Goal: Task Accomplishment & Management: Manage account settings

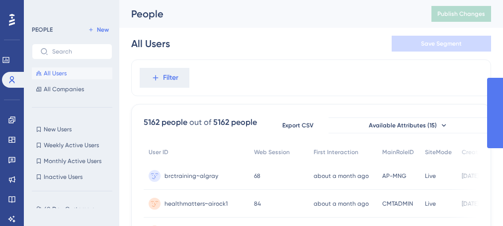
click at [64, 46] on label at bounding box center [72, 52] width 80 height 16
click at [64, 48] on input "text" at bounding box center [78, 51] width 52 height 7
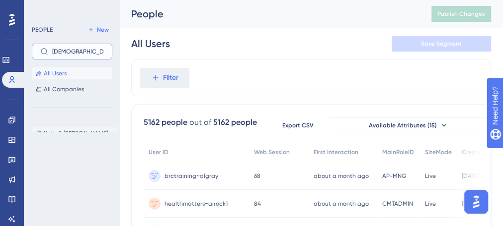
type input "[DEMOGRAPHIC_DATA]"
click at [64, 131] on span "Kath & [PERSON_NAME]" at bounding box center [76, 134] width 64 height 8
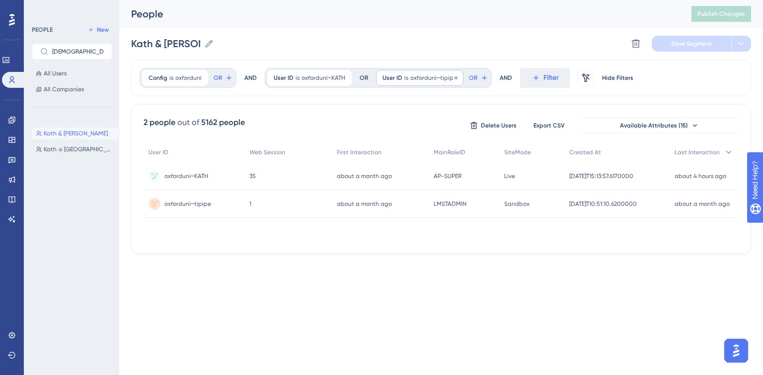
click at [411, 75] on span "oxforduni~tipipe" at bounding box center [433, 78] width 47 height 8
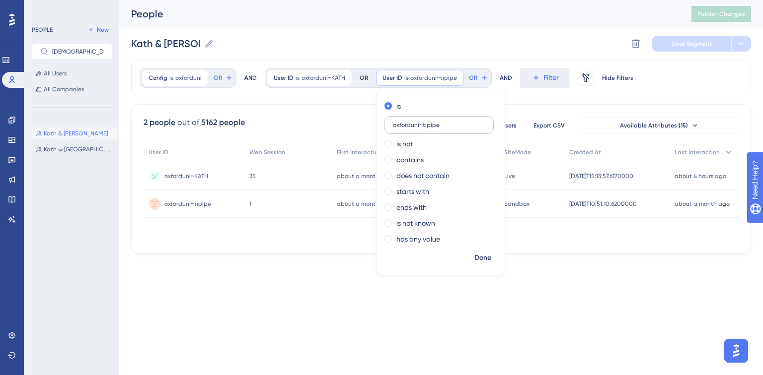
click at [425, 127] on input "oxforduni~tipipe" at bounding box center [439, 125] width 92 height 7
click at [481, 226] on span "Done" at bounding box center [482, 258] width 17 height 12
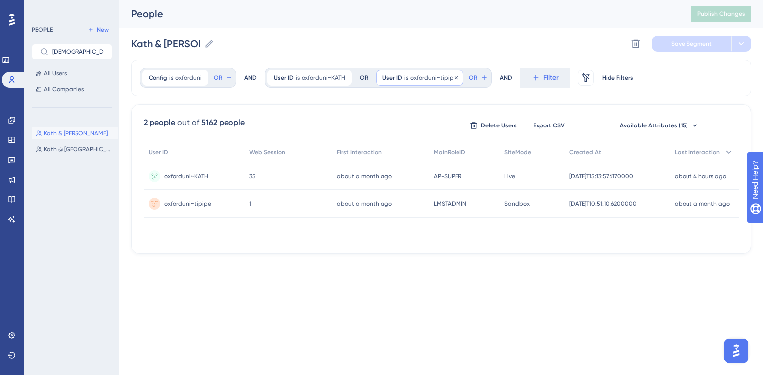
click at [404, 79] on span "is" at bounding box center [406, 78] width 4 height 8
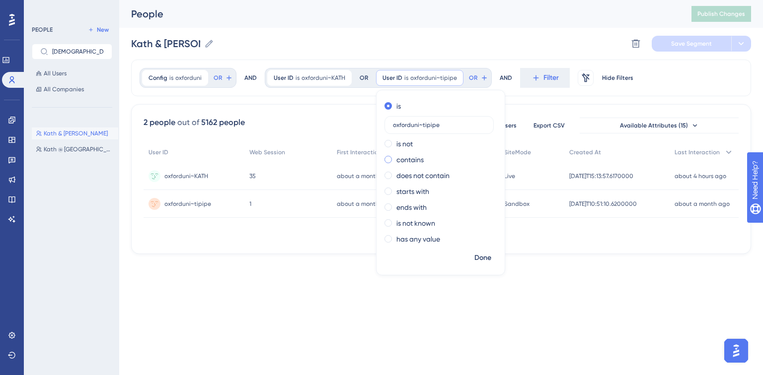
click at [401, 161] on label "contains" at bounding box center [409, 160] width 27 height 12
drag, startPoint x: 413, startPoint y: 160, endPoint x: 344, endPoint y: 155, distance: 69.7
click at [344, 155] on div "Config is oxforduni oxforduni Remove OR AND User ID is [GEOGRAPHIC_DATA]~KATH […" at bounding box center [441, 157] width 620 height 195
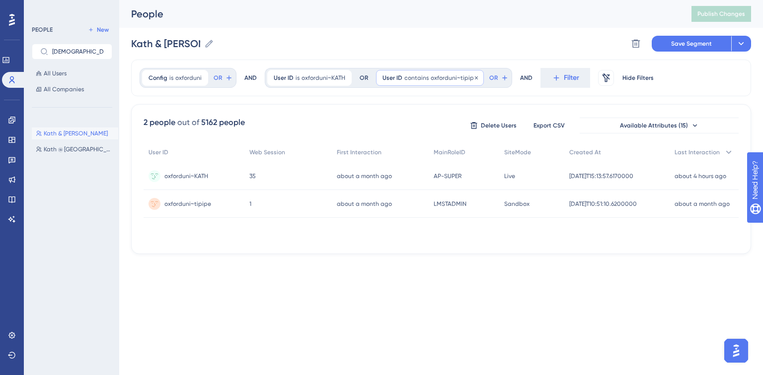
click at [419, 75] on span "contains" at bounding box center [416, 78] width 24 height 8
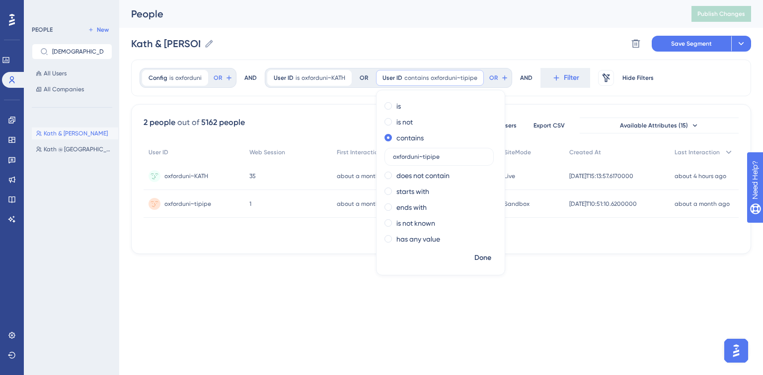
drag, startPoint x: 415, startPoint y: 159, endPoint x: 375, endPoint y: 157, distance: 39.8
click at [376, 157] on div "is is not contains oxforduni~tipipe does not contain starts with ends with is n…" at bounding box center [440, 173] width 128 height 151
type input "~tipipe"
click at [489, 226] on button "Done" at bounding box center [483, 258] width 28 height 18
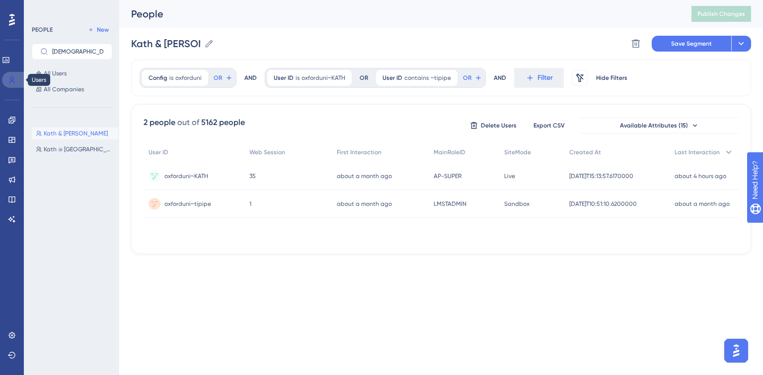
click at [10, 77] on icon at bounding box center [12, 80] width 8 height 8
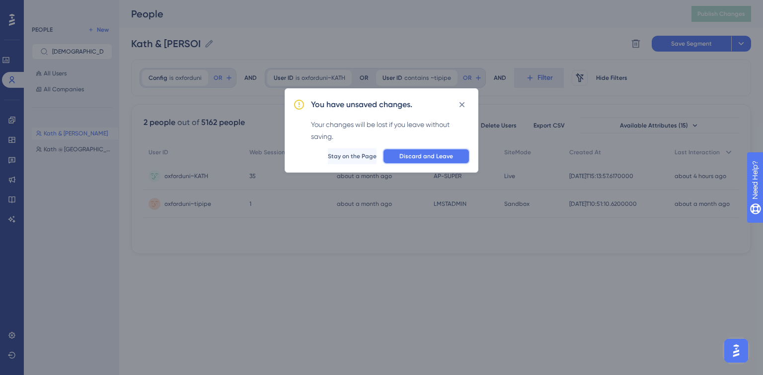
click at [444, 153] on span "Discard and Leave" at bounding box center [426, 156] width 54 height 8
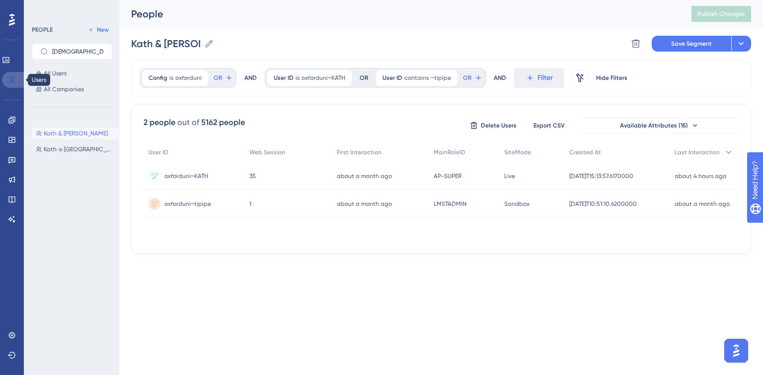
click at [12, 82] on icon at bounding box center [12, 80] width 8 height 8
click at [100, 53] on input "[DEMOGRAPHIC_DATA]" at bounding box center [78, 51] width 52 height 7
drag, startPoint x: 72, startPoint y: 48, endPoint x: 39, endPoint y: 52, distance: 33.0
click at [39, 52] on label "[DEMOGRAPHIC_DATA]" at bounding box center [72, 52] width 80 height 16
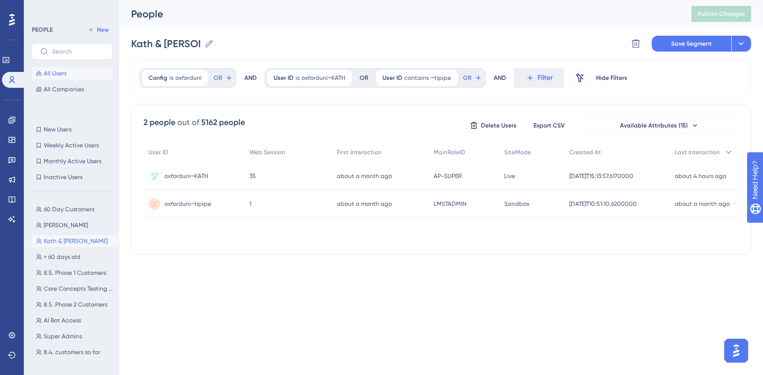
click at [62, 74] on span "All Users" at bounding box center [55, 74] width 23 height 8
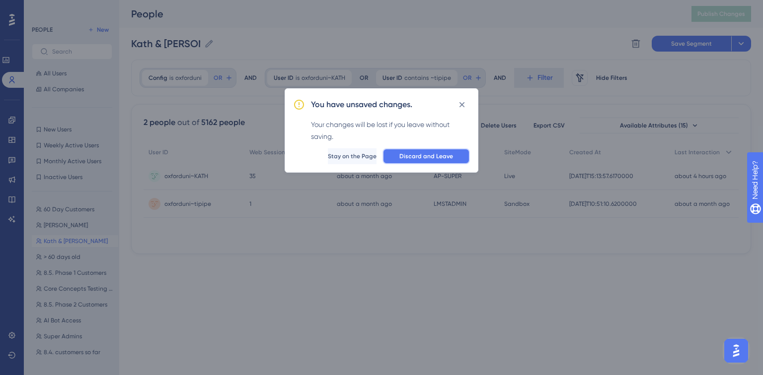
click at [446, 161] on button "Discard and Leave" at bounding box center [425, 156] width 87 height 16
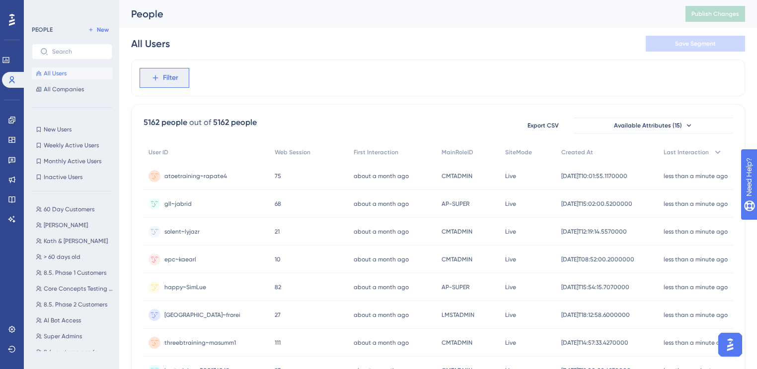
click at [160, 83] on button "Filter" at bounding box center [165, 78] width 50 height 20
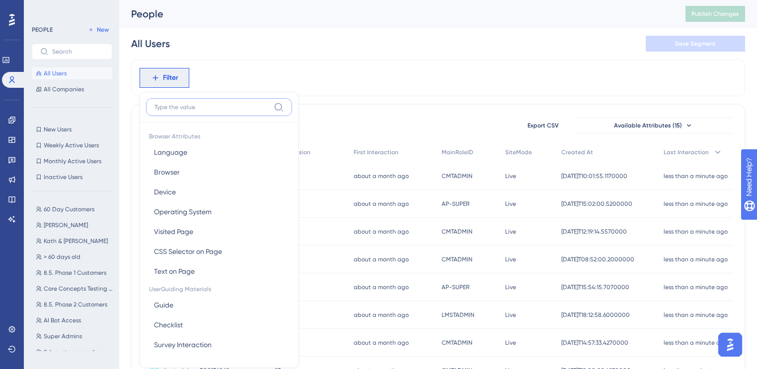
scroll to position [45, 0]
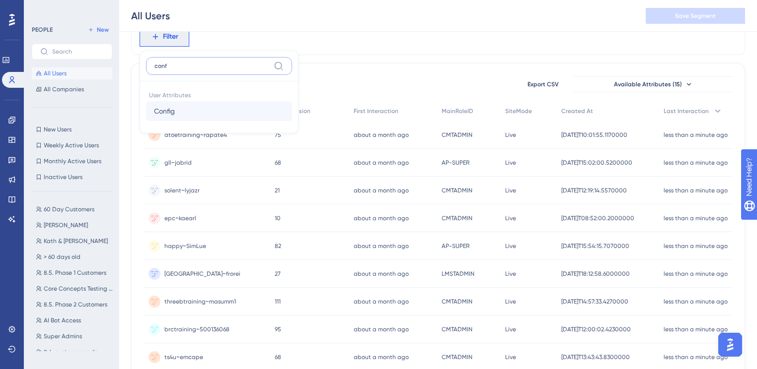
type input "conf"
click at [184, 109] on button "Config Config" at bounding box center [219, 111] width 146 height 20
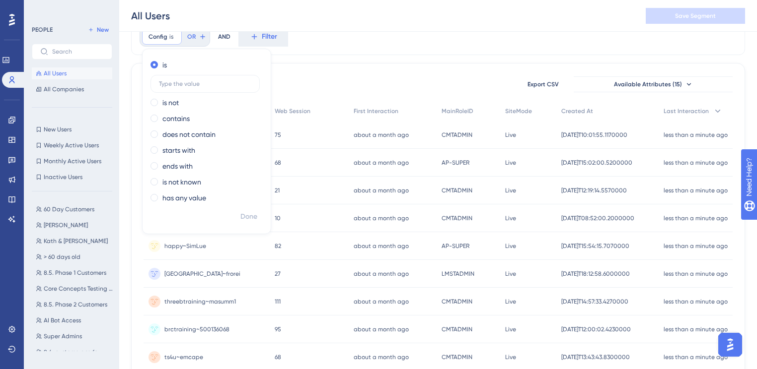
click at [179, 119] on label "contains" at bounding box center [175, 119] width 27 height 12
type input "[GEOGRAPHIC_DATA]"
click at [254, 218] on span "Done" at bounding box center [248, 217] width 17 height 12
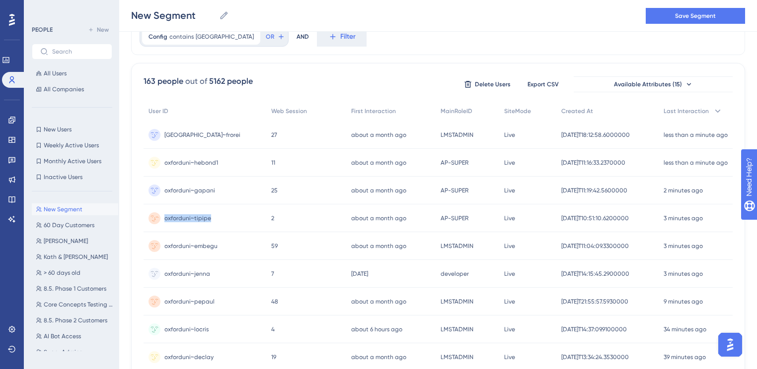
drag, startPoint x: 218, startPoint y: 217, endPoint x: 165, endPoint y: 224, distance: 52.7
click at [165, 224] on div "oxforduni~tipipe oxforduni~tipipe" at bounding box center [205, 219] width 123 height 28
copy span "oxforduni~tipipe"
click at [70, 226] on span "Kath & [PERSON_NAME]" at bounding box center [76, 257] width 64 height 8
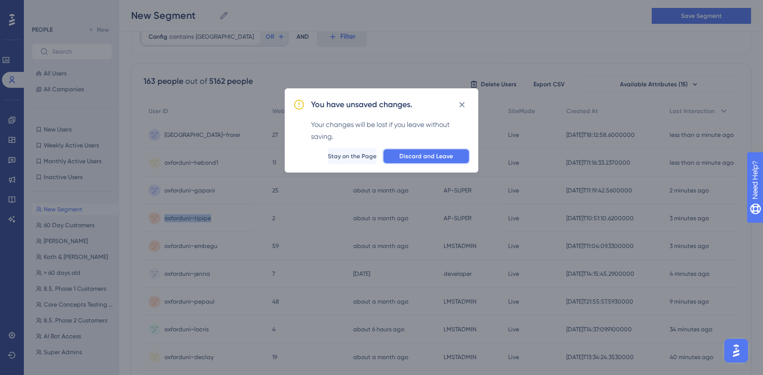
click at [419, 159] on span "Discard and Leave" at bounding box center [426, 156] width 54 height 8
type input "Kath & [PERSON_NAME]"
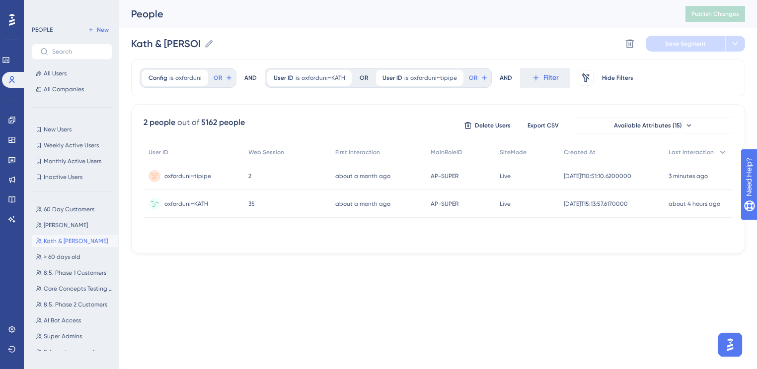
scroll to position [0, 0]
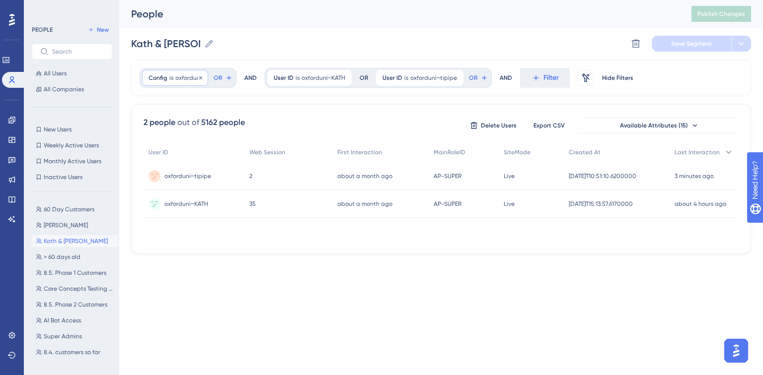
click at [173, 78] on div "Config is oxforduni oxforduni Remove" at bounding box center [175, 78] width 66 height 16
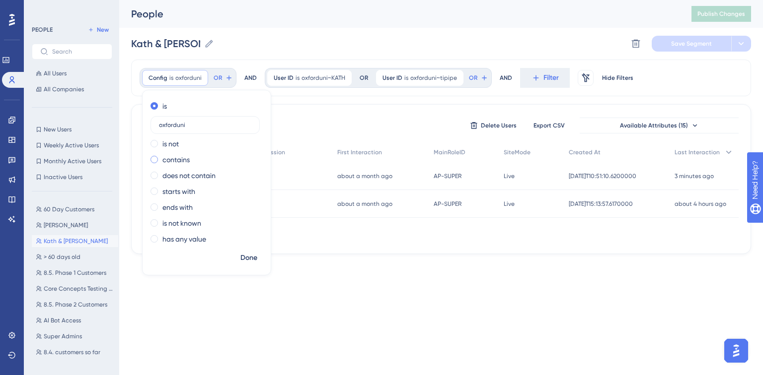
click at [176, 162] on label "contains" at bounding box center [175, 160] width 27 height 12
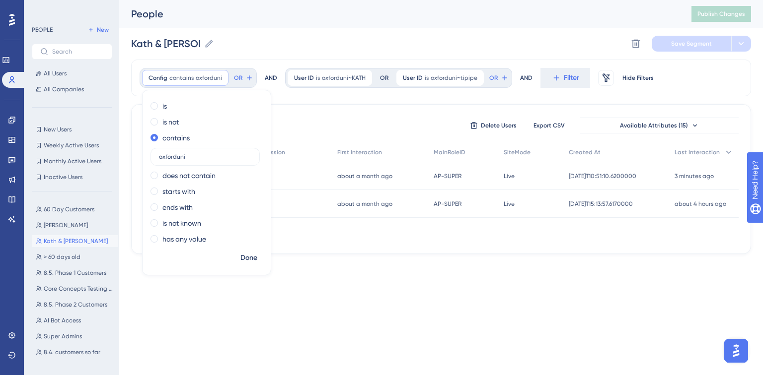
drag, startPoint x: 177, startPoint y: 158, endPoint x: 389, endPoint y: 169, distance: 212.9
click at [260, 177] on div "is is not contains oxforduni does not contain starts with ends with is not know…" at bounding box center [207, 173] width 128 height 151
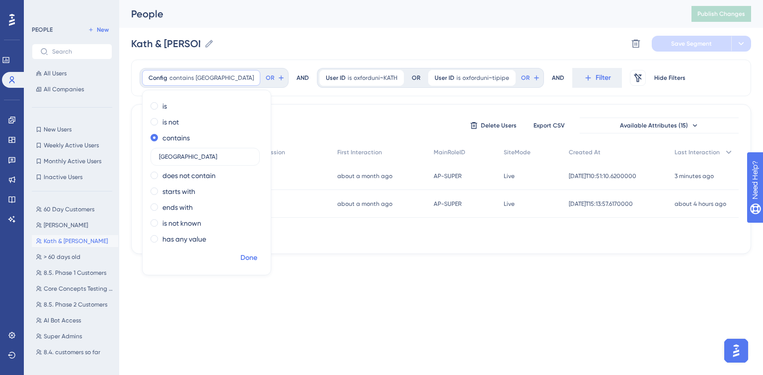
type input "[GEOGRAPHIC_DATA]"
click at [246, 226] on span "Done" at bounding box center [248, 258] width 17 height 12
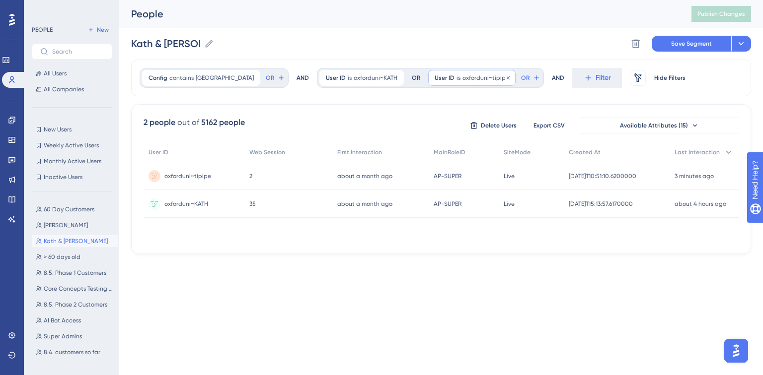
click at [435, 77] on span "User ID" at bounding box center [445, 78] width 20 height 8
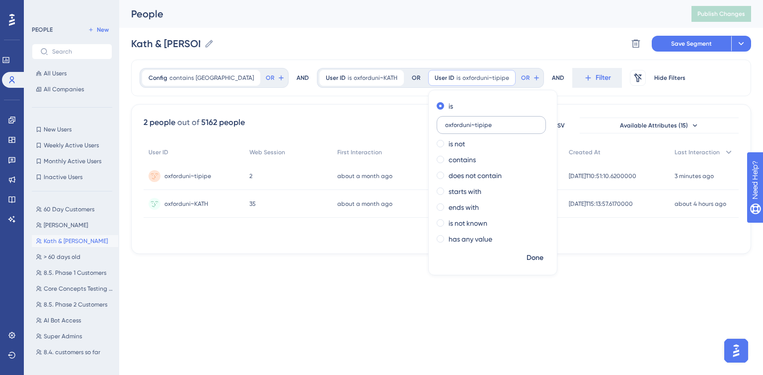
click at [445, 122] on input "oxforduni~tipipe" at bounding box center [491, 125] width 92 height 7
click at [502, 226] on span "Done" at bounding box center [534, 258] width 17 height 12
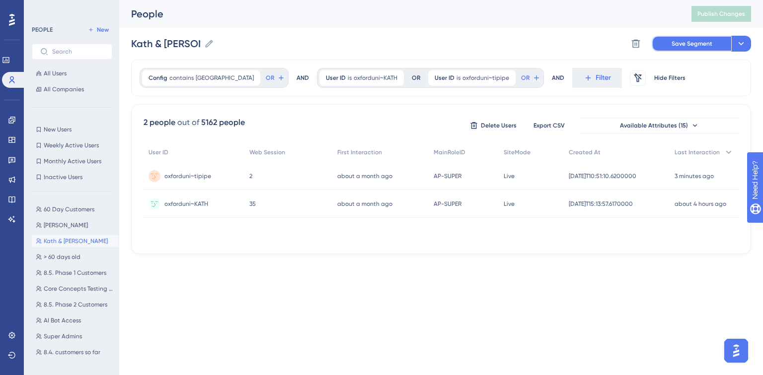
click at [502, 45] on span "Save Segment" at bounding box center [691, 44] width 41 height 8
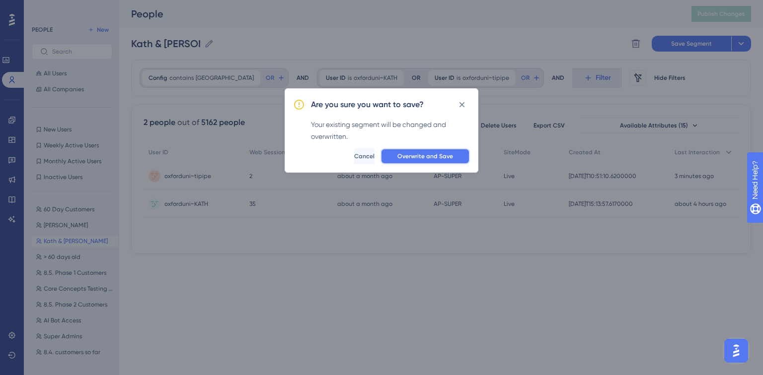
click at [437, 163] on button "Overwrite and Save" at bounding box center [424, 156] width 89 height 16
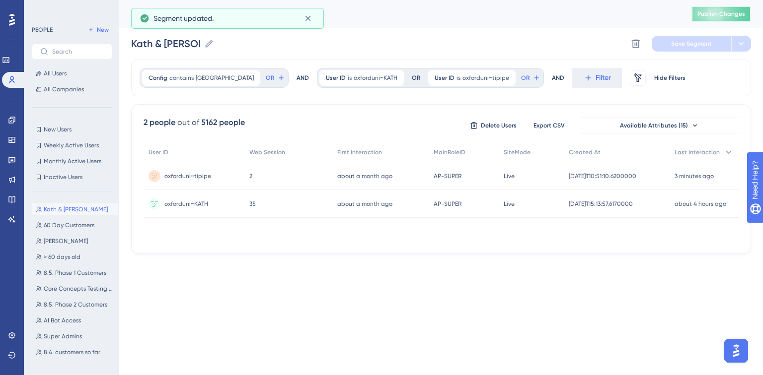
click at [502, 14] on span "Publish Changes" at bounding box center [721, 14] width 48 height 8
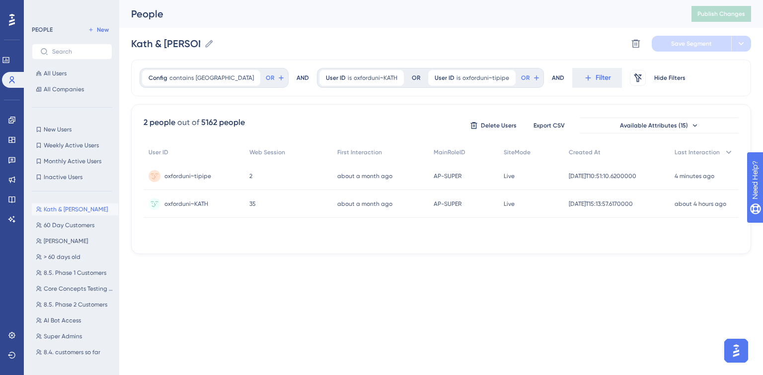
click at [0, 0] on div "Performance Users Engagement Widgets Feedback Product Updates Knowledge Base AI…" at bounding box center [0, 0] width 0 height 0
click at [201, 174] on span "oxforduni~tipipe" at bounding box center [187, 176] width 47 height 8
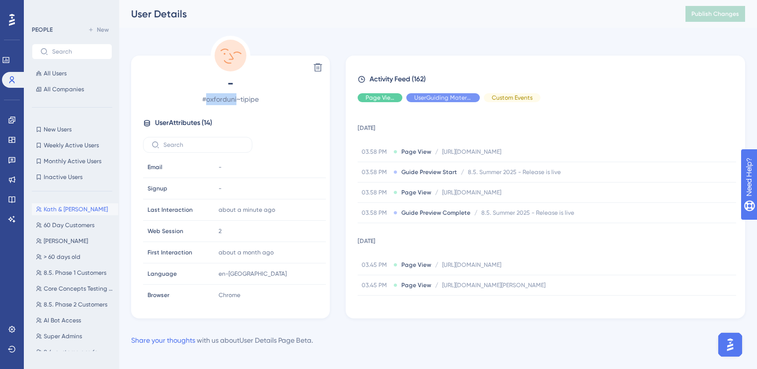
drag, startPoint x: 207, startPoint y: 99, endPoint x: 238, endPoint y: 97, distance: 31.4
click at [238, 97] on span "# oxforduni~tipipe" at bounding box center [230, 99] width 175 height 12
copy span "oxforduni"
click at [11, 78] on icon at bounding box center [12, 80] width 8 height 8
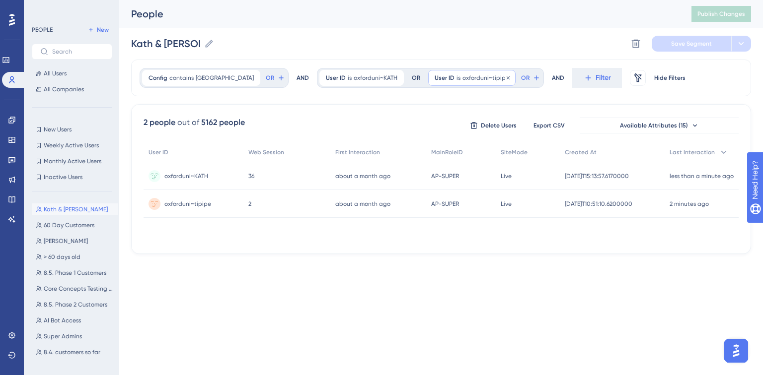
click at [462, 77] on span "oxforduni~tipipe" at bounding box center [485, 78] width 47 height 8
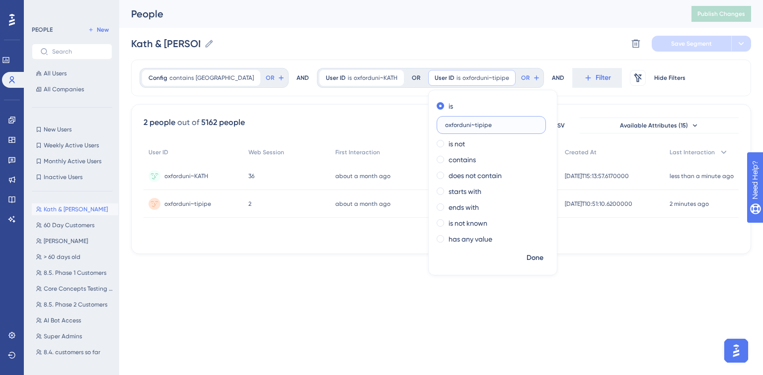
click at [445, 125] on input "oxforduni~tipipe" at bounding box center [491, 125] width 92 height 7
paste input "text"
click at [445, 127] on input "oxforduni~tipipe" at bounding box center [491, 125] width 92 height 7
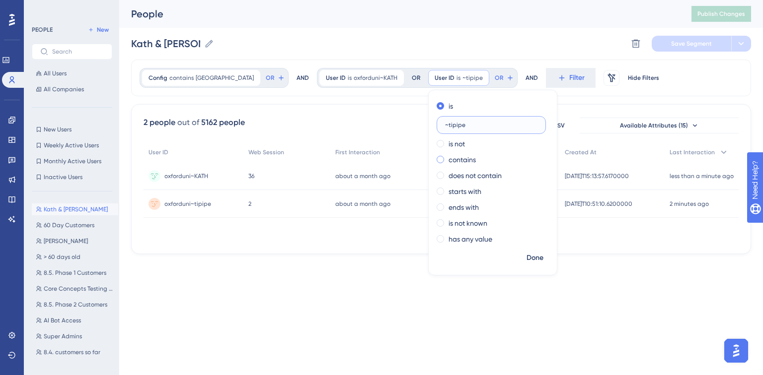
type input "~tipipe"
click at [437, 157] on span at bounding box center [440, 159] width 7 height 7
click at [447, 157] on input "radio" at bounding box center [447, 157] width 0 height 0
click at [437, 160] on label "~tipipe" at bounding box center [491, 157] width 109 height 18
click at [445, 160] on input "~tipipe" at bounding box center [491, 156] width 92 height 7
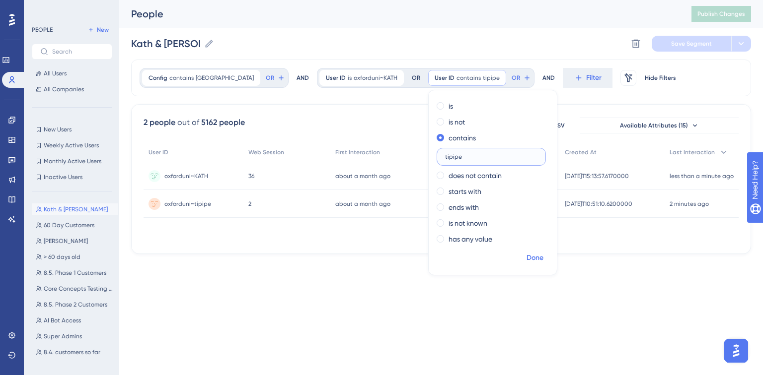
type input "tipipe"
click at [502, 226] on button "Done" at bounding box center [535, 258] width 28 height 18
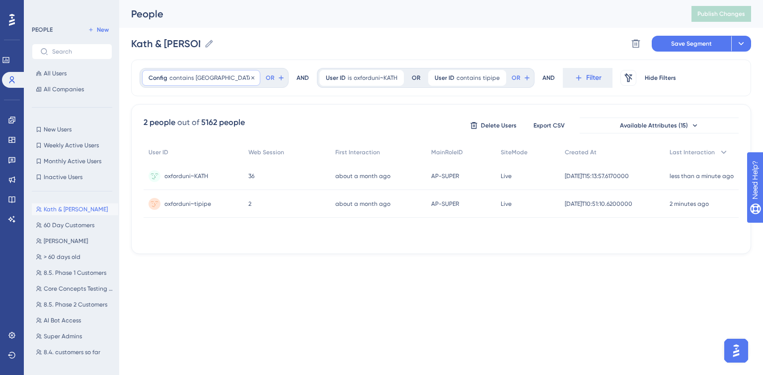
click at [165, 75] on span "Config" at bounding box center [157, 78] width 19 height 8
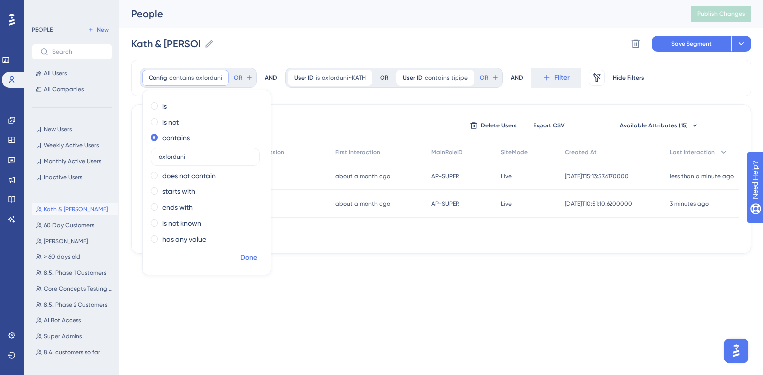
type input "oxforduni"
click at [242, 226] on span "Done" at bounding box center [248, 258] width 17 height 12
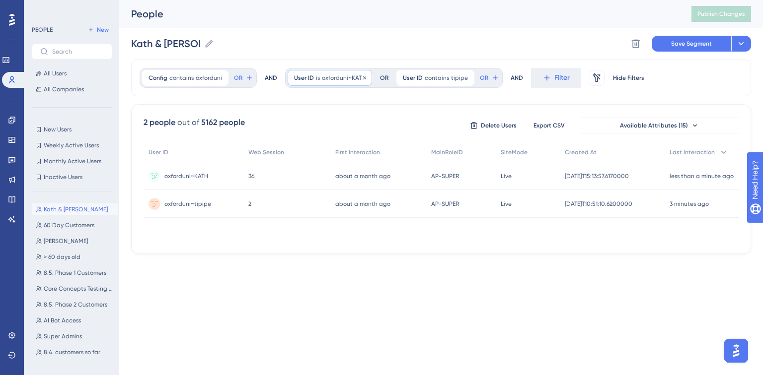
click at [316, 75] on span "is" at bounding box center [318, 78] width 4 height 8
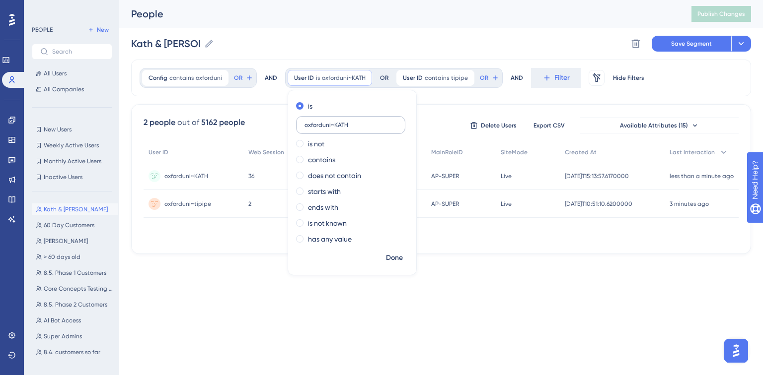
click at [314, 122] on input "oxforduni~KATH" at bounding box center [350, 125] width 92 height 7
type input "[DEMOGRAPHIC_DATA]"
click at [394, 226] on span "Done" at bounding box center [394, 258] width 17 height 12
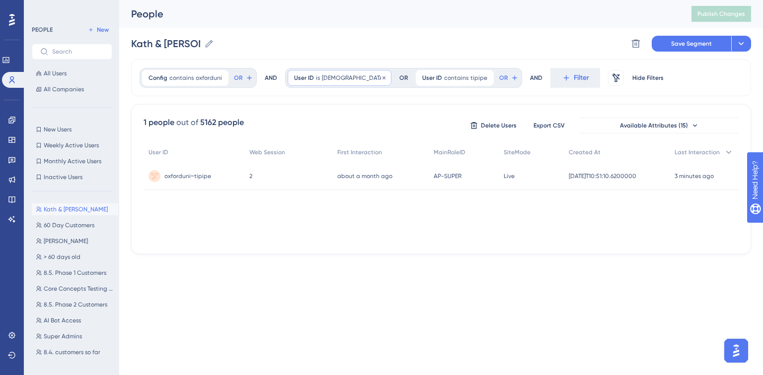
click at [305, 79] on span "User ID" at bounding box center [304, 78] width 20 height 8
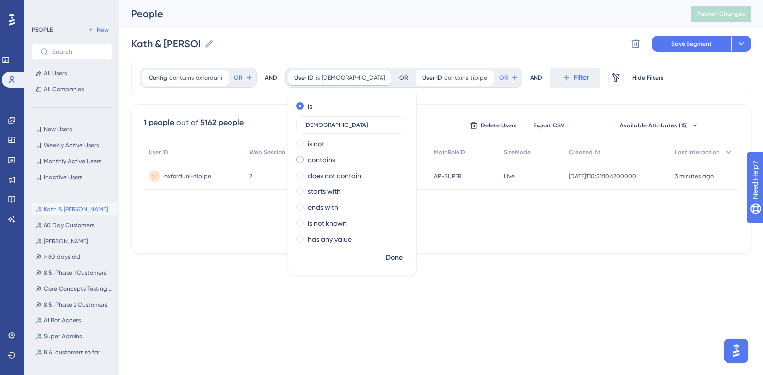
click at [318, 161] on label "contains" at bounding box center [321, 160] width 27 height 12
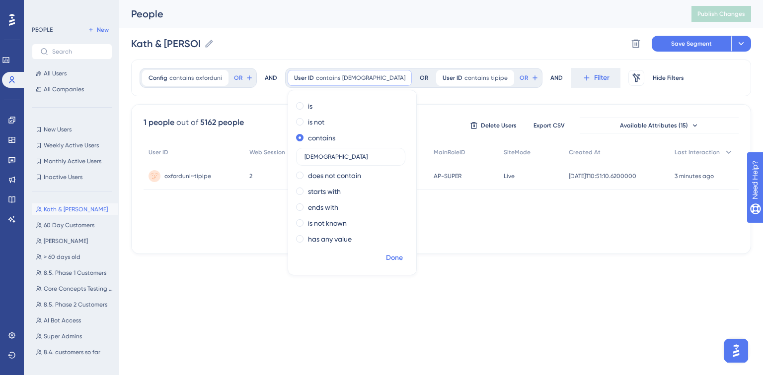
click at [398, 226] on span "Done" at bounding box center [394, 258] width 17 height 12
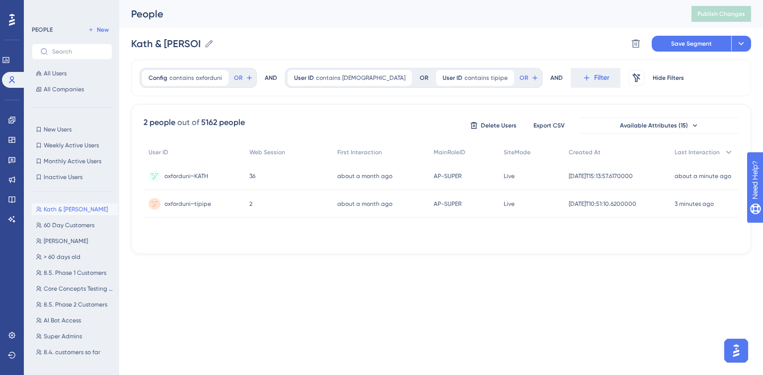
click at [502, 0] on html "Performance Users Engagement Widgets Feedback Product Updates Knowledge Base AI…" at bounding box center [381, 0] width 763 height 0
click at [502, 52] on div "Kath & [PERSON_NAME] & [PERSON_NAME] Segment Save Segment Actions" at bounding box center [441, 44] width 620 height 32
click at [502, 48] on button "Save Segment" at bounding box center [691, 44] width 79 height 16
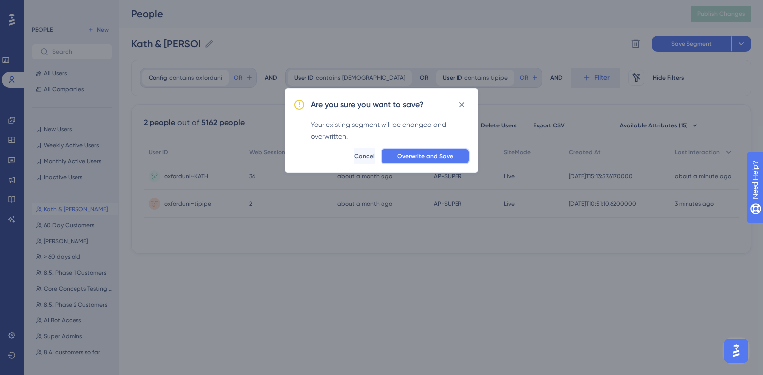
click at [436, 149] on button "Overwrite and Save" at bounding box center [424, 156] width 89 height 16
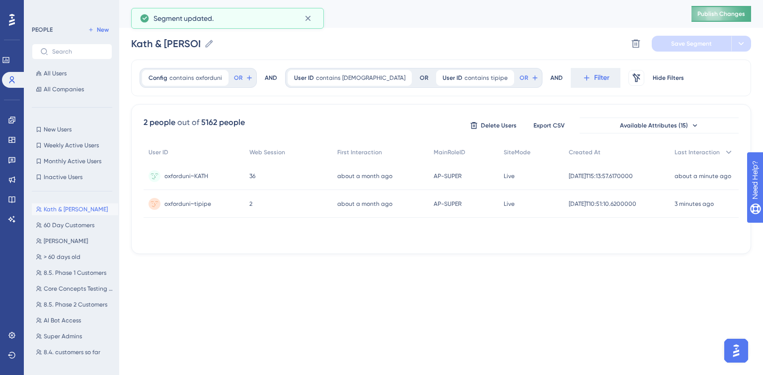
click at [502, 13] on span "Publish Changes" at bounding box center [721, 14] width 48 height 8
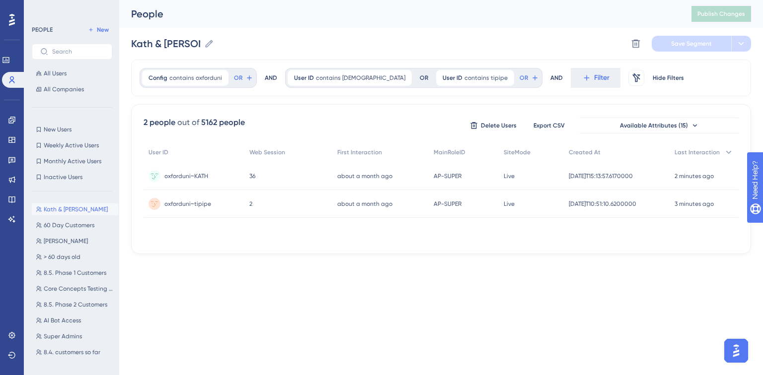
click at [0, 0] on div "Performance Users Engagement Widgets Feedback Product Updates Knowledge Base AI…" at bounding box center [0, 0] width 0 height 0
click at [437, 0] on html "Performance Users Engagement Widgets Feedback Product Updates Knowledge Base AI…" at bounding box center [381, 0] width 763 height 0
click at [192, 209] on div "oxforduni~tipipe oxforduni~tipipe" at bounding box center [187, 204] width 47 height 28
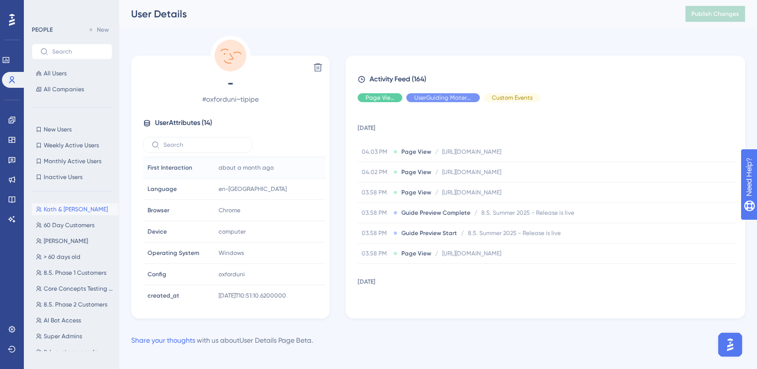
scroll to position [151, 0]
